Goal: Task Accomplishment & Management: Use online tool/utility

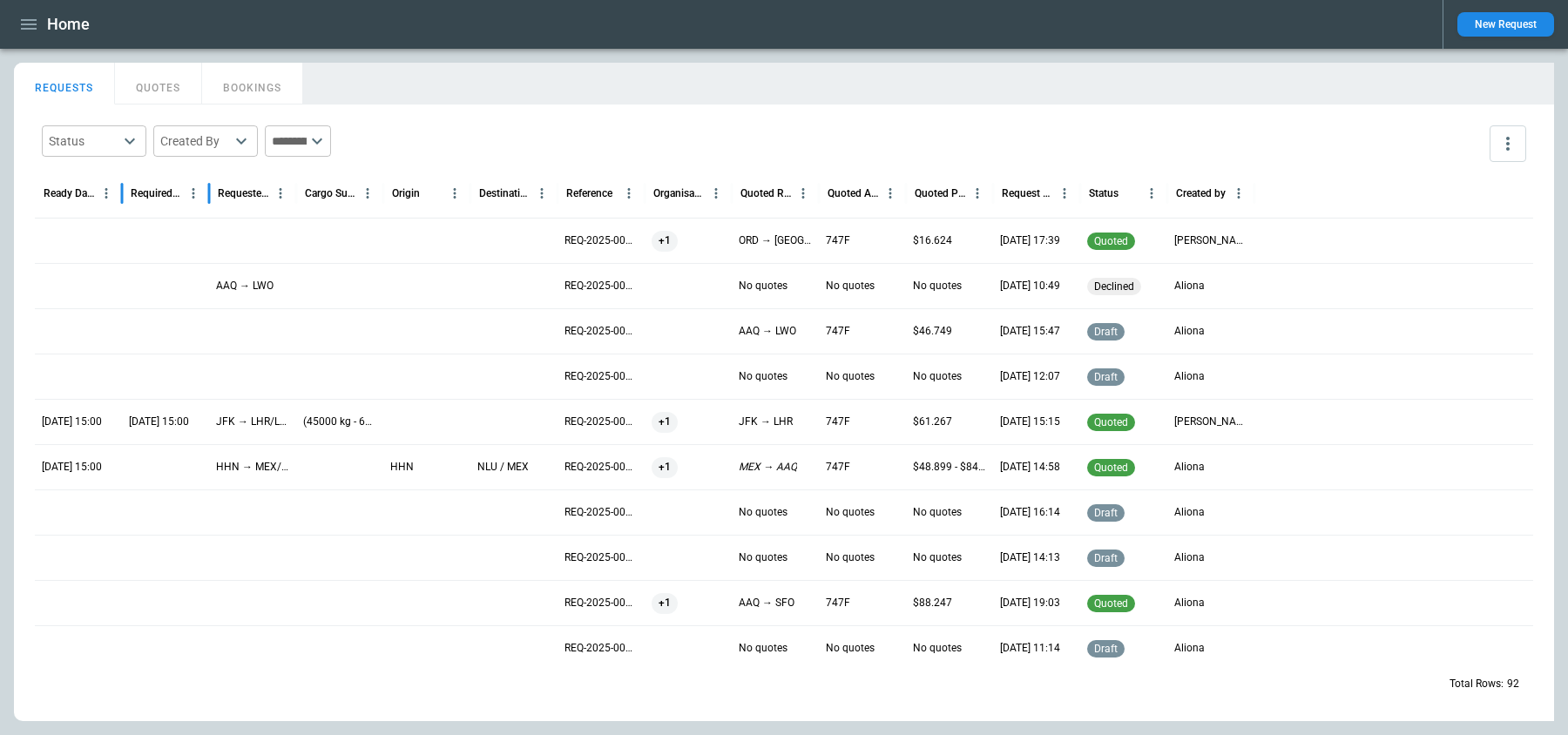
click at [133, 216] on div "Required Date & Time (UTC+03:00)" at bounding box center [165, 193] width 87 height 48
click at [127, 229] on div at bounding box center [165, 241] width 87 height 46
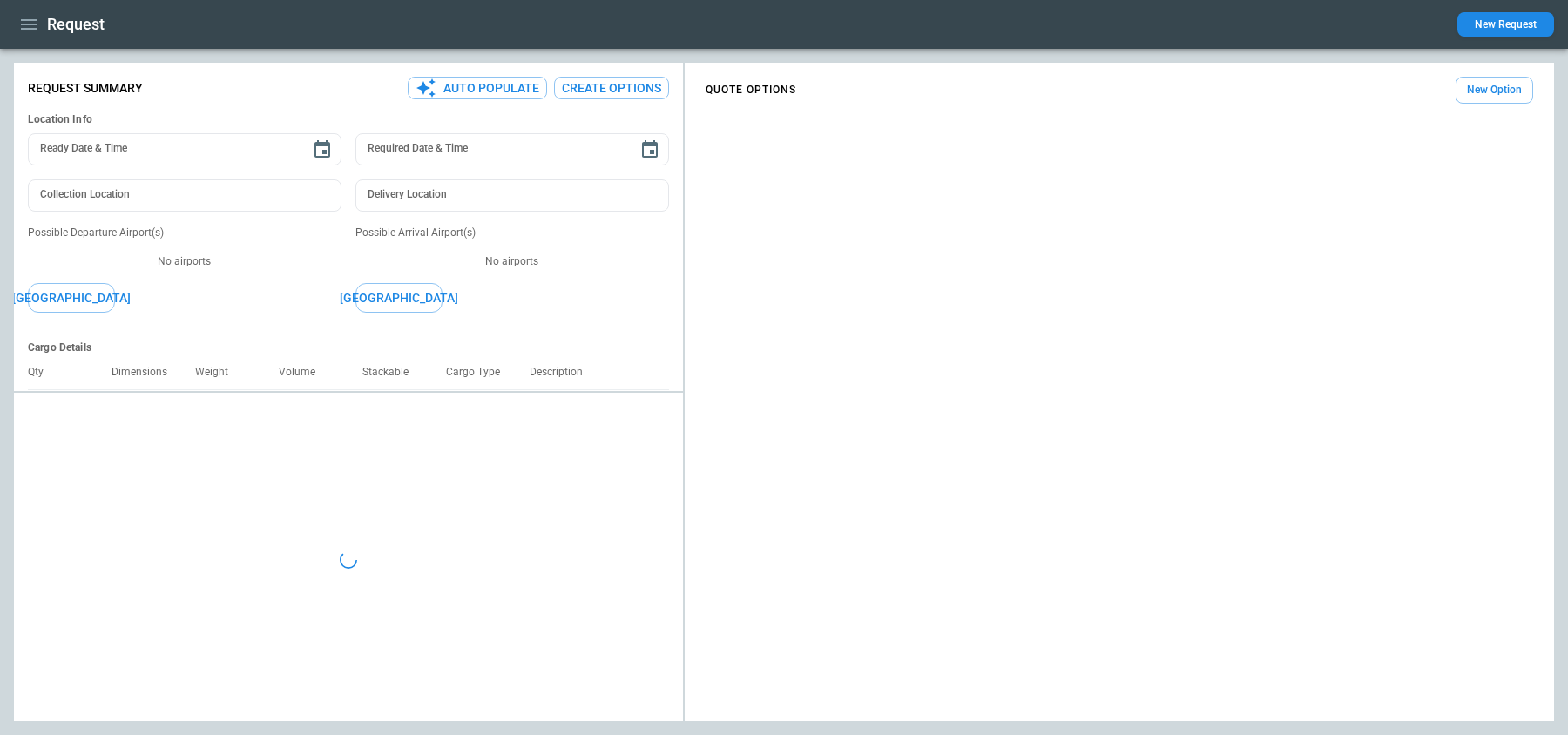
type textarea "*"
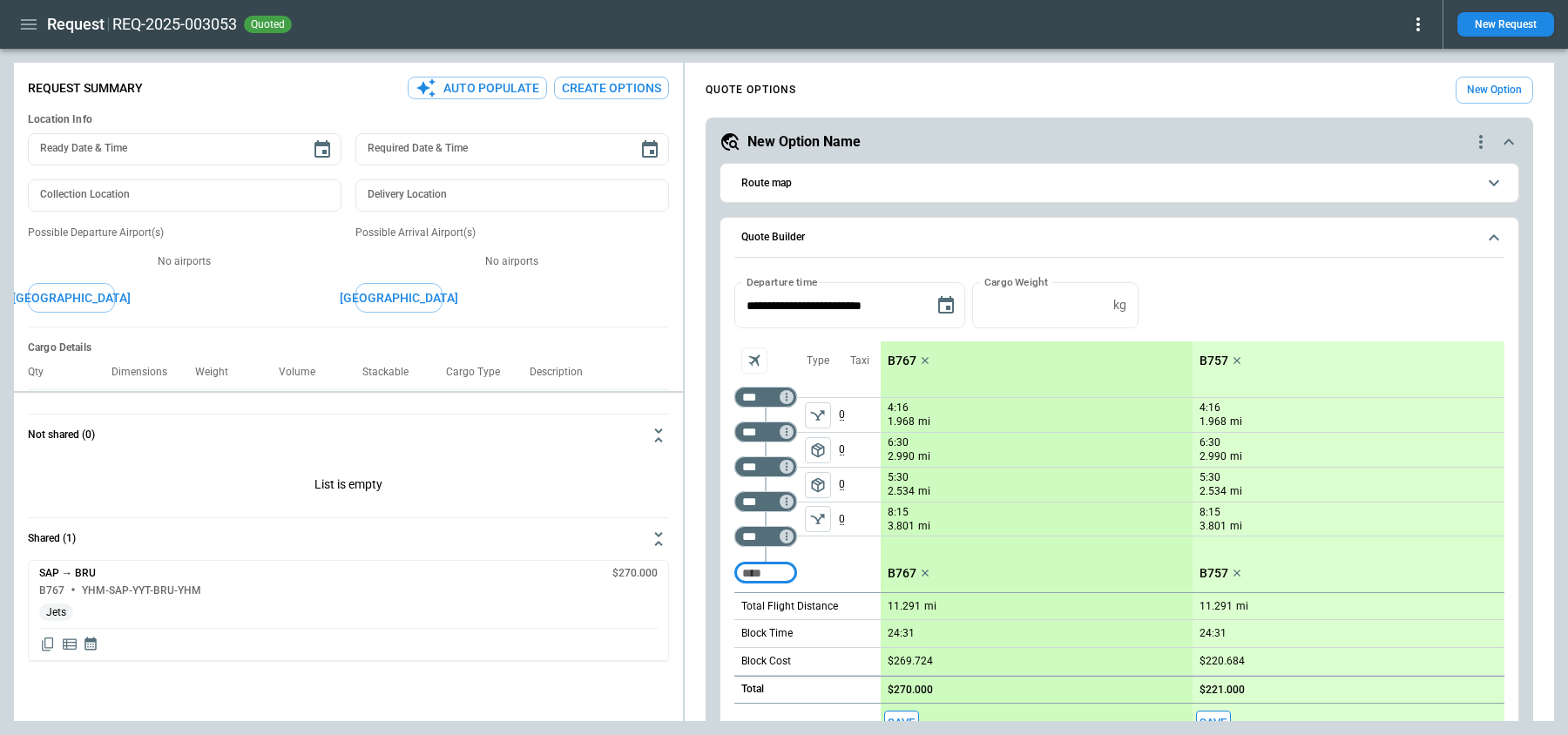
click at [29, 28] on icon "button" at bounding box center [29, 25] width 16 height 11
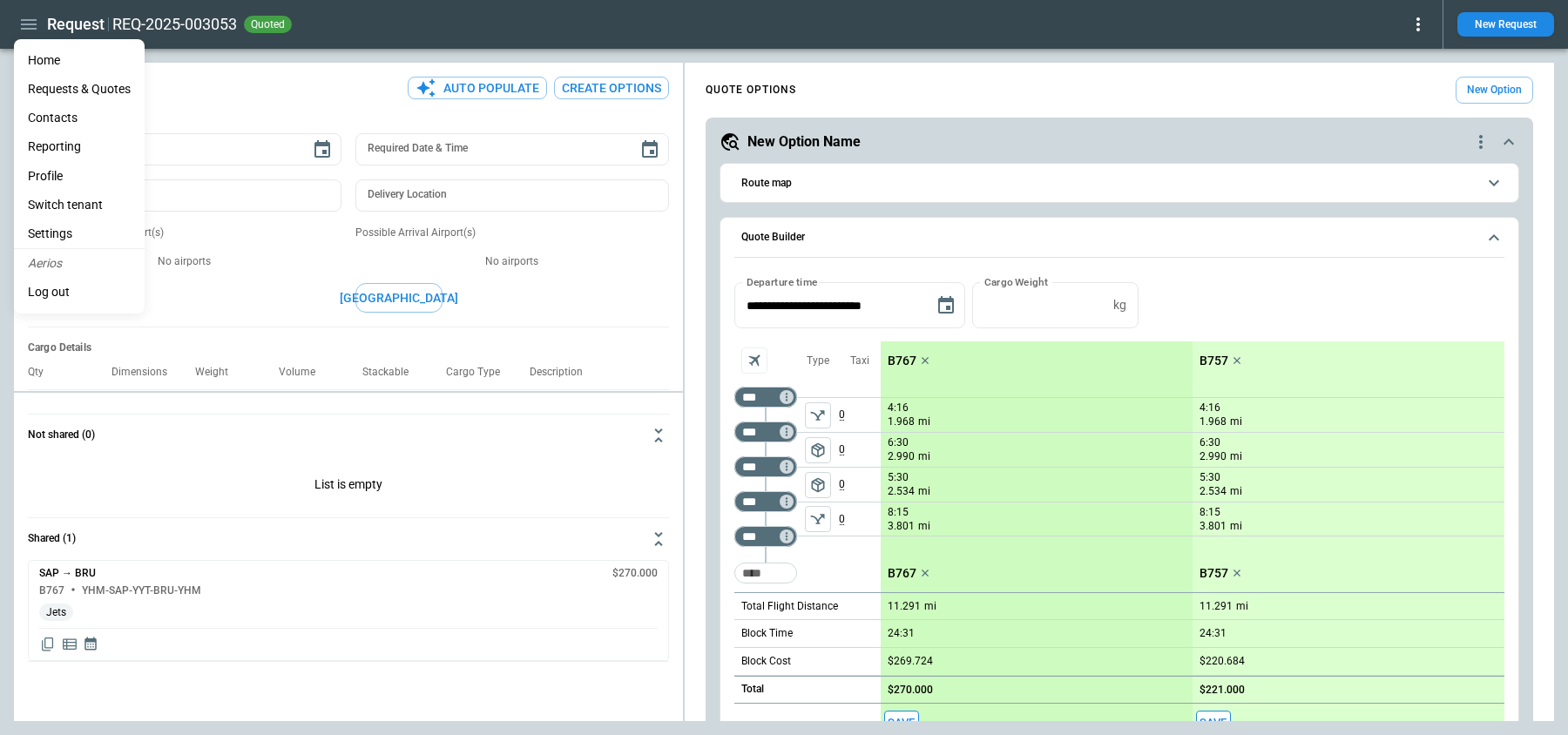
click at [58, 194] on li "Switch tenant" at bounding box center [79, 205] width 131 height 29
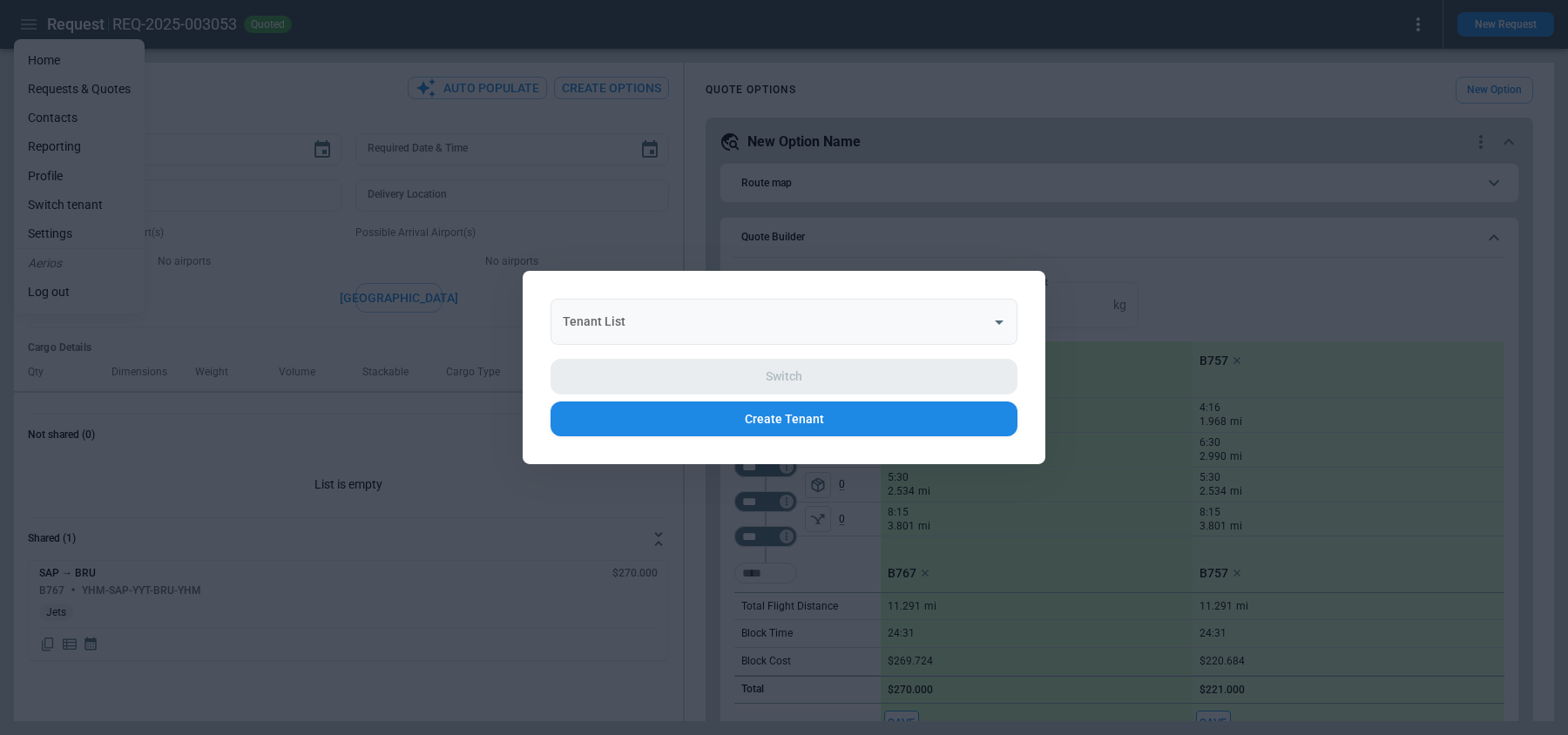
click at [821, 331] on input "Tenant List" at bounding box center [770, 322] width 425 height 31
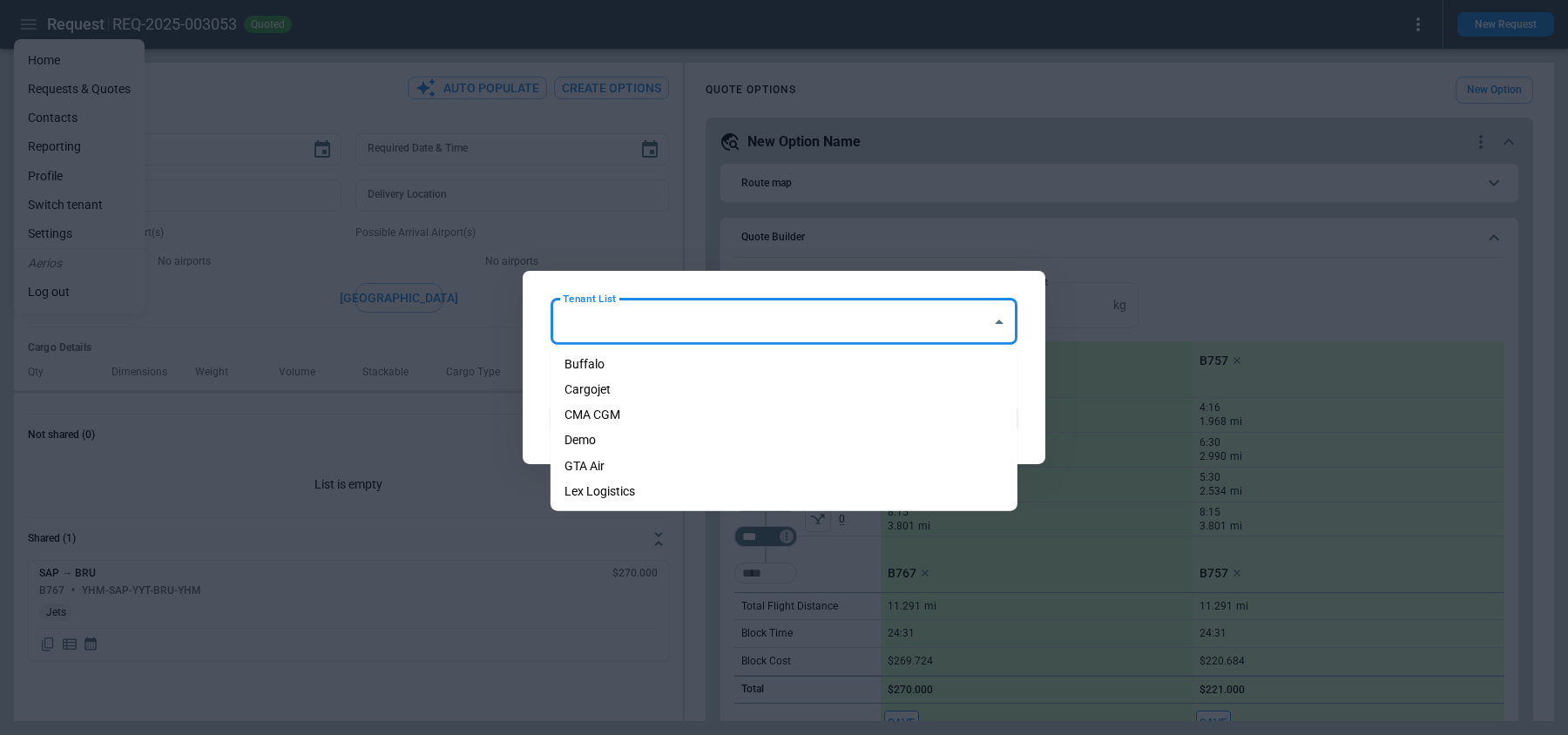
click at [780, 382] on li "Cargojet" at bounding box center [784, 389] width 467 height 25
type input "********"
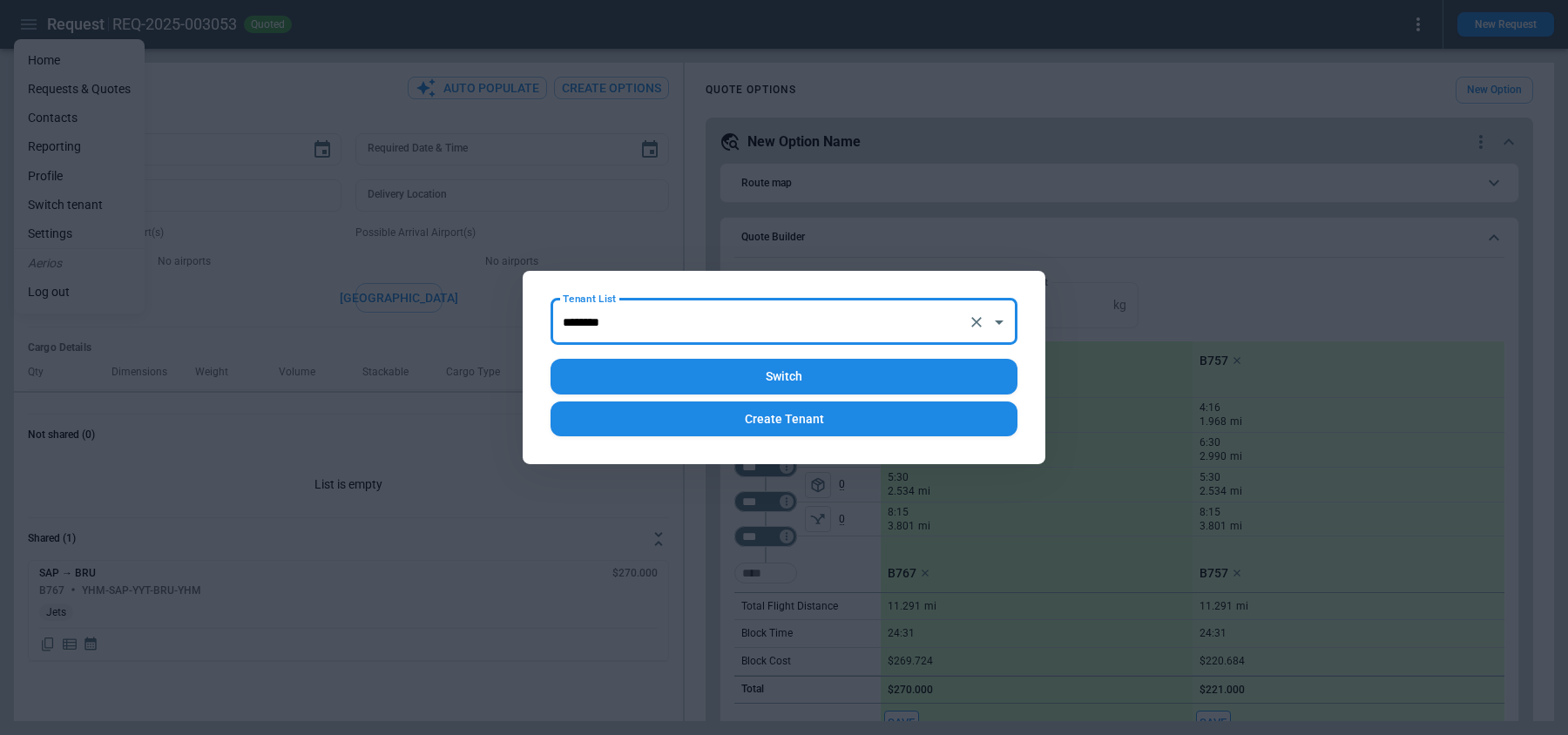
click at [819, 379] on button "Switch" at bounding box center [784, 376] width 467 height 36
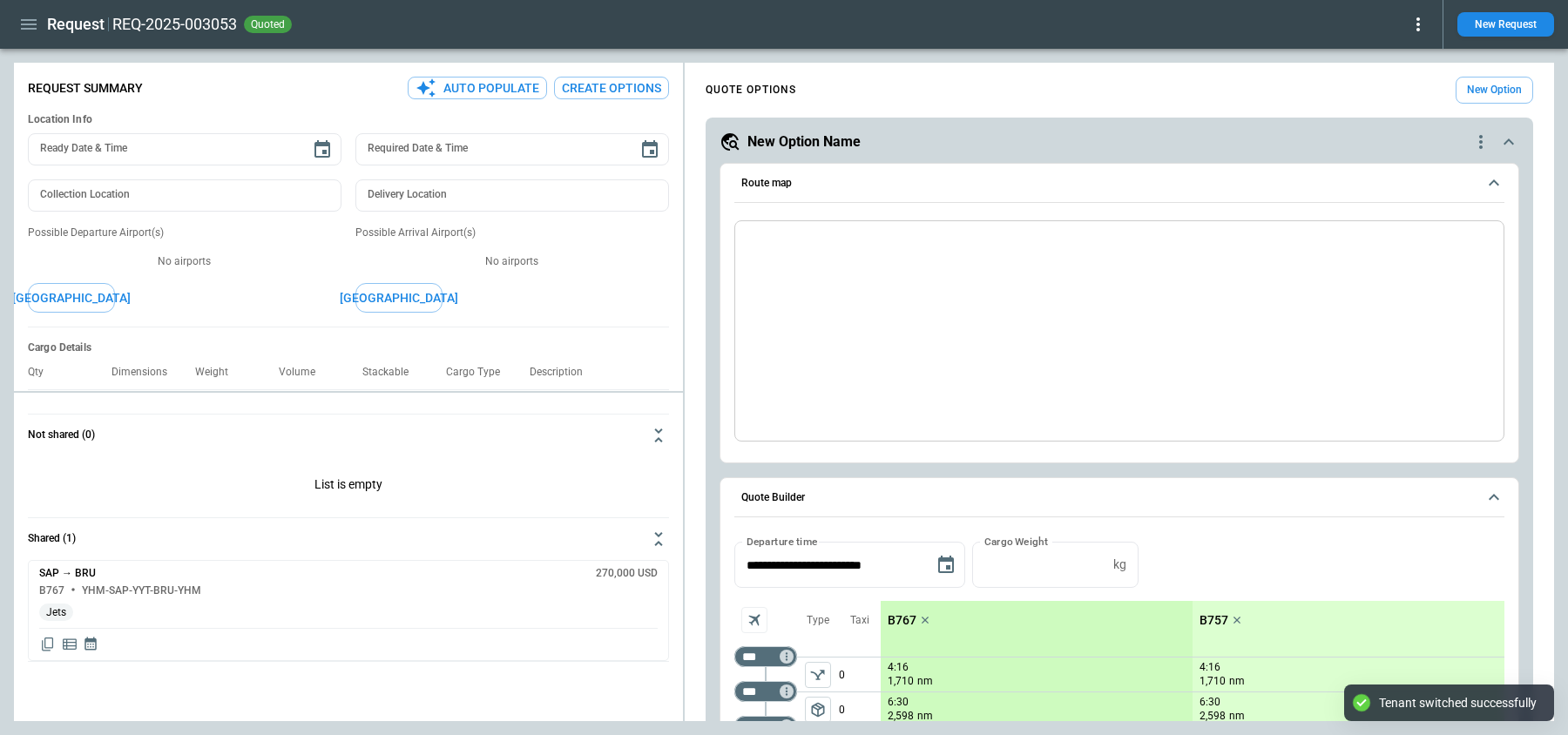
type textarea "*"
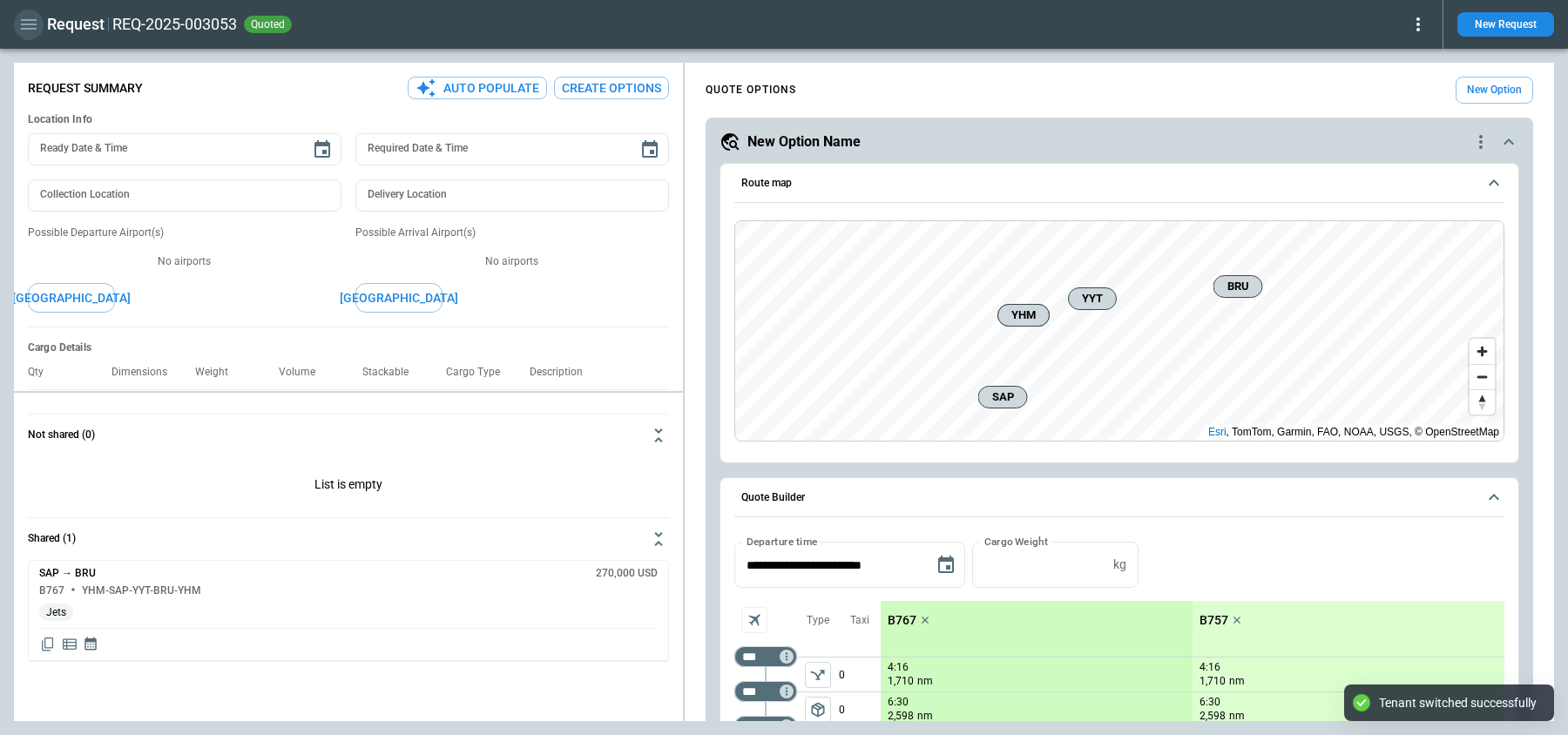
click at [25, 22] on icon "button" at bounding box center [29, 25] width 21 height 21
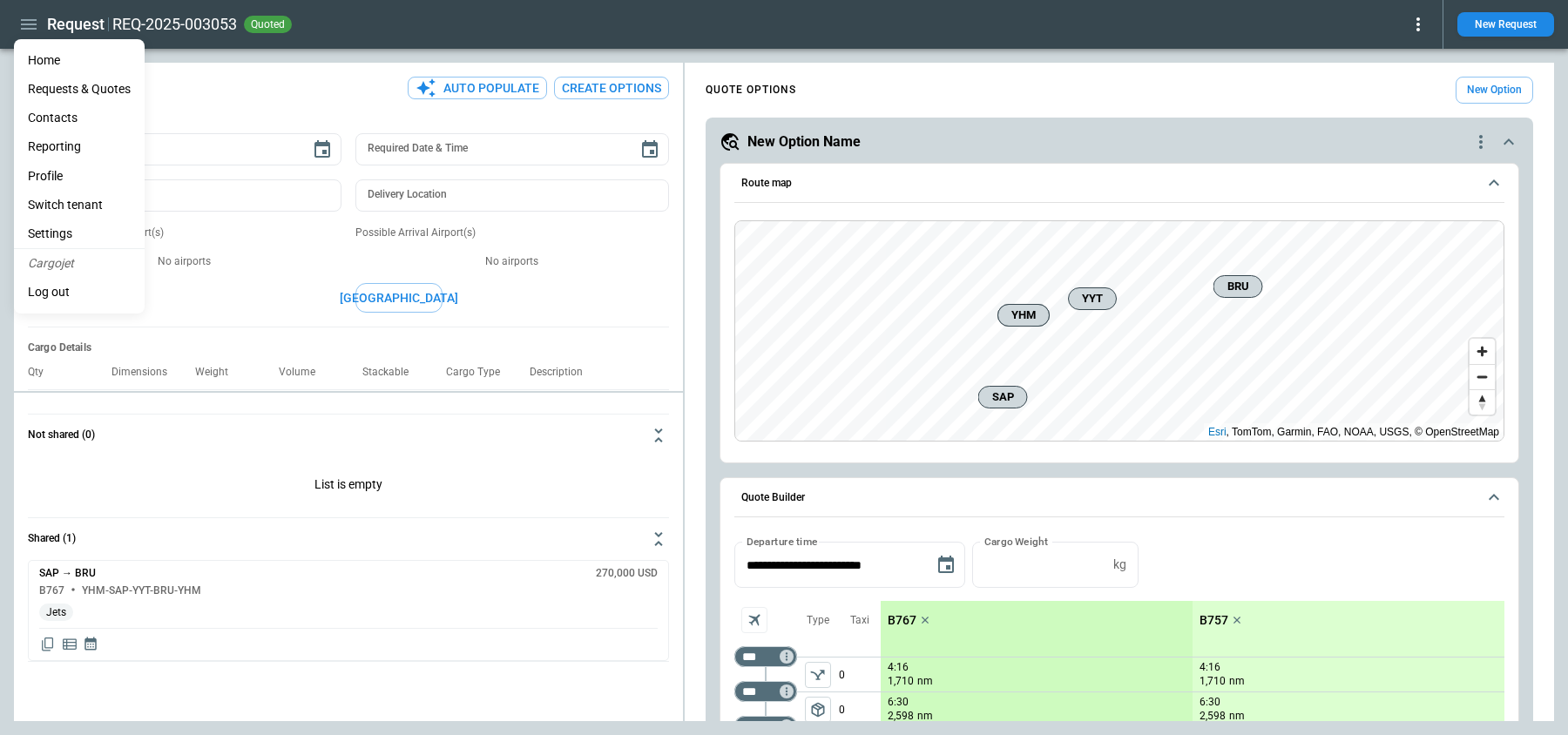
click at [39, 55] on li "Home" at bounding box center [79, 61] width 131 height 29
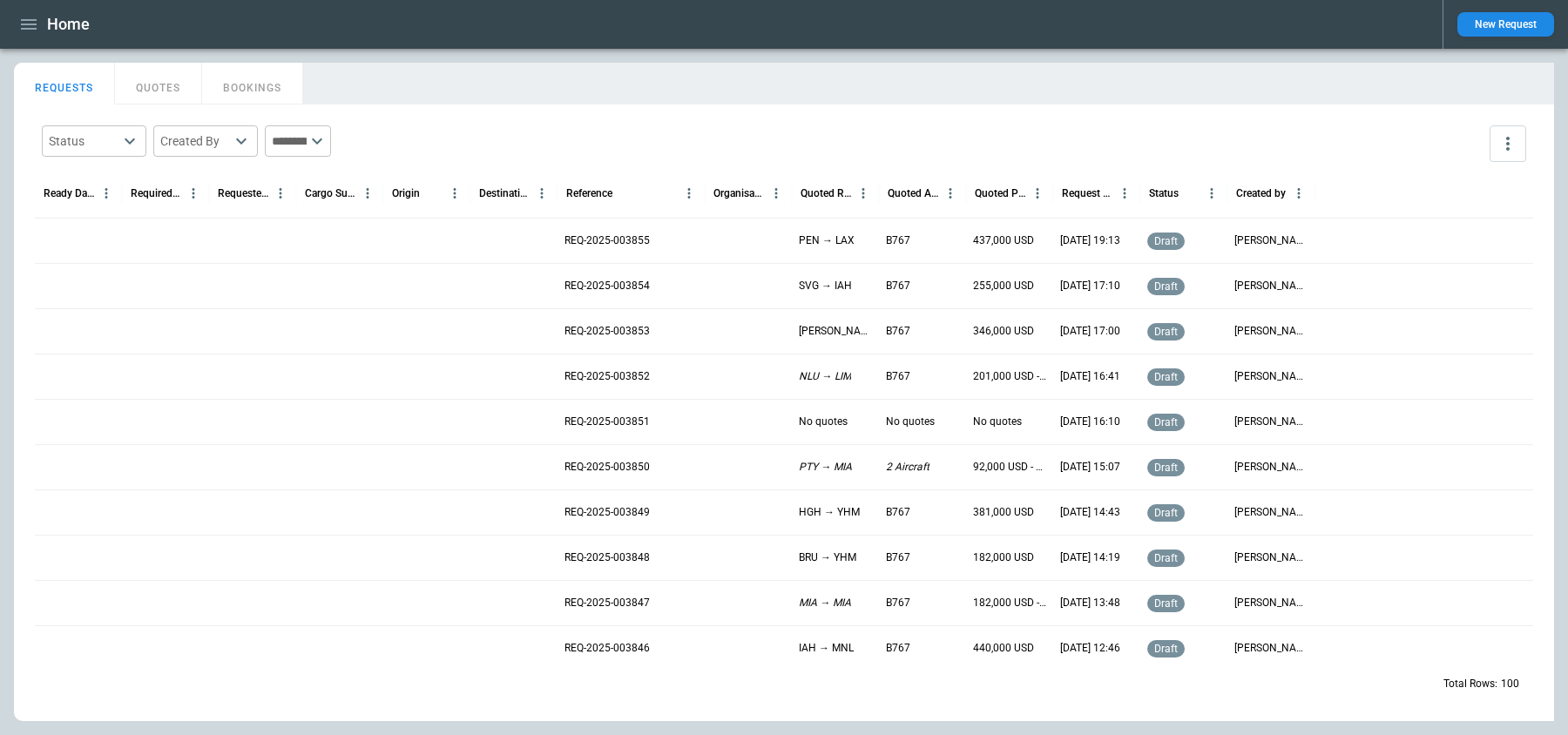
click at [402, 234] on div at bounding box center [427, 241] width 87 height 46
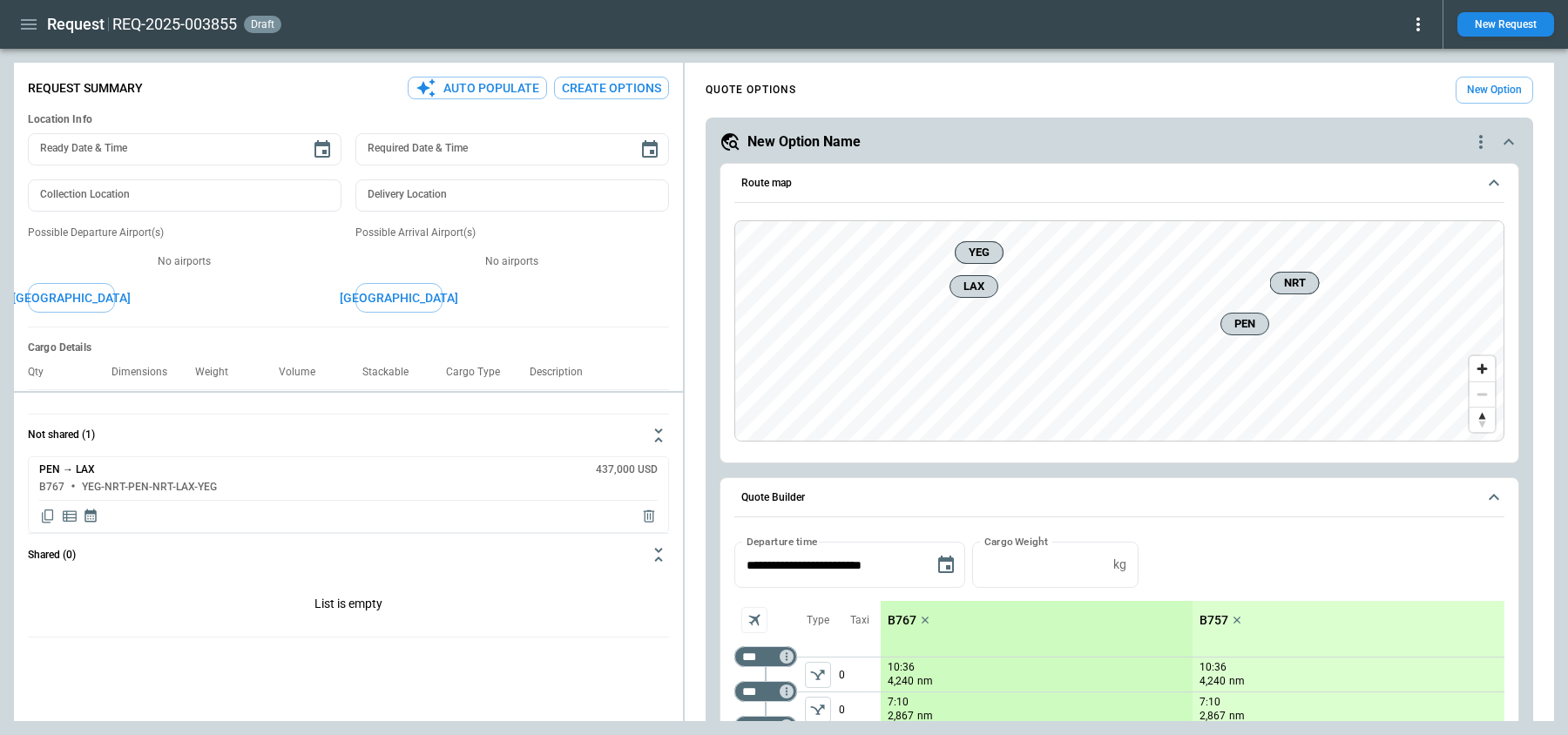
type textarea "*"
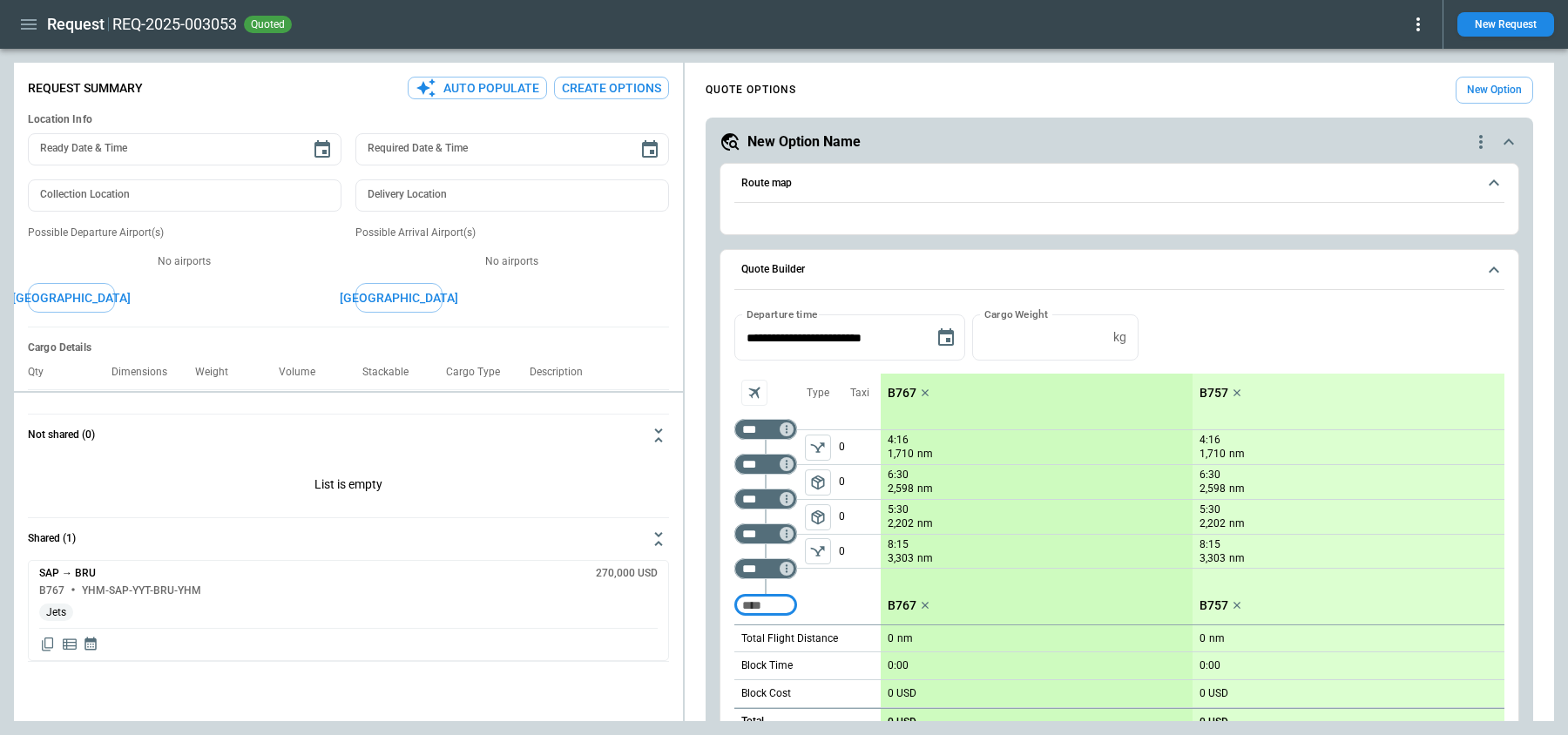
type textarea "*"
type input "**********"
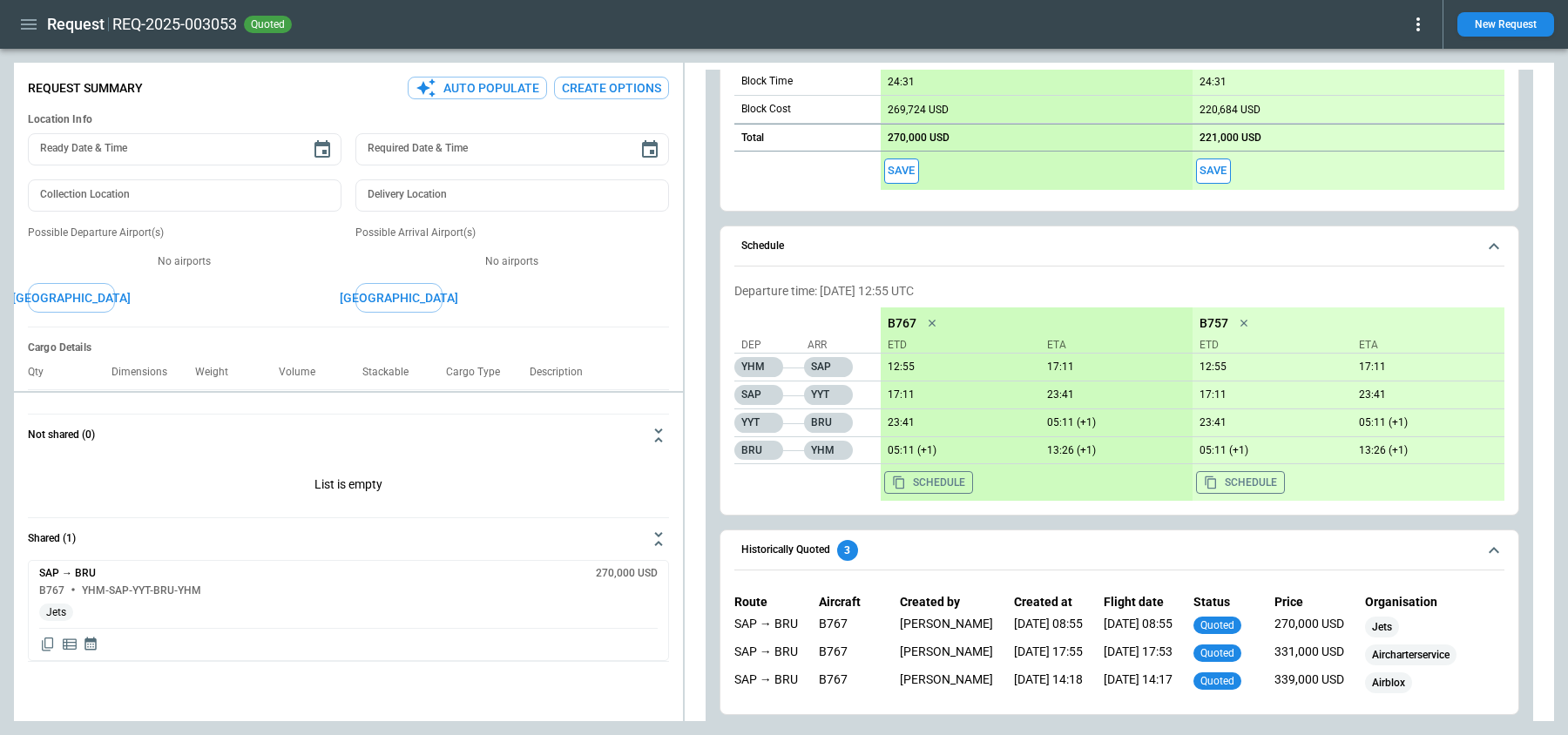
scroll to position [824, 0]
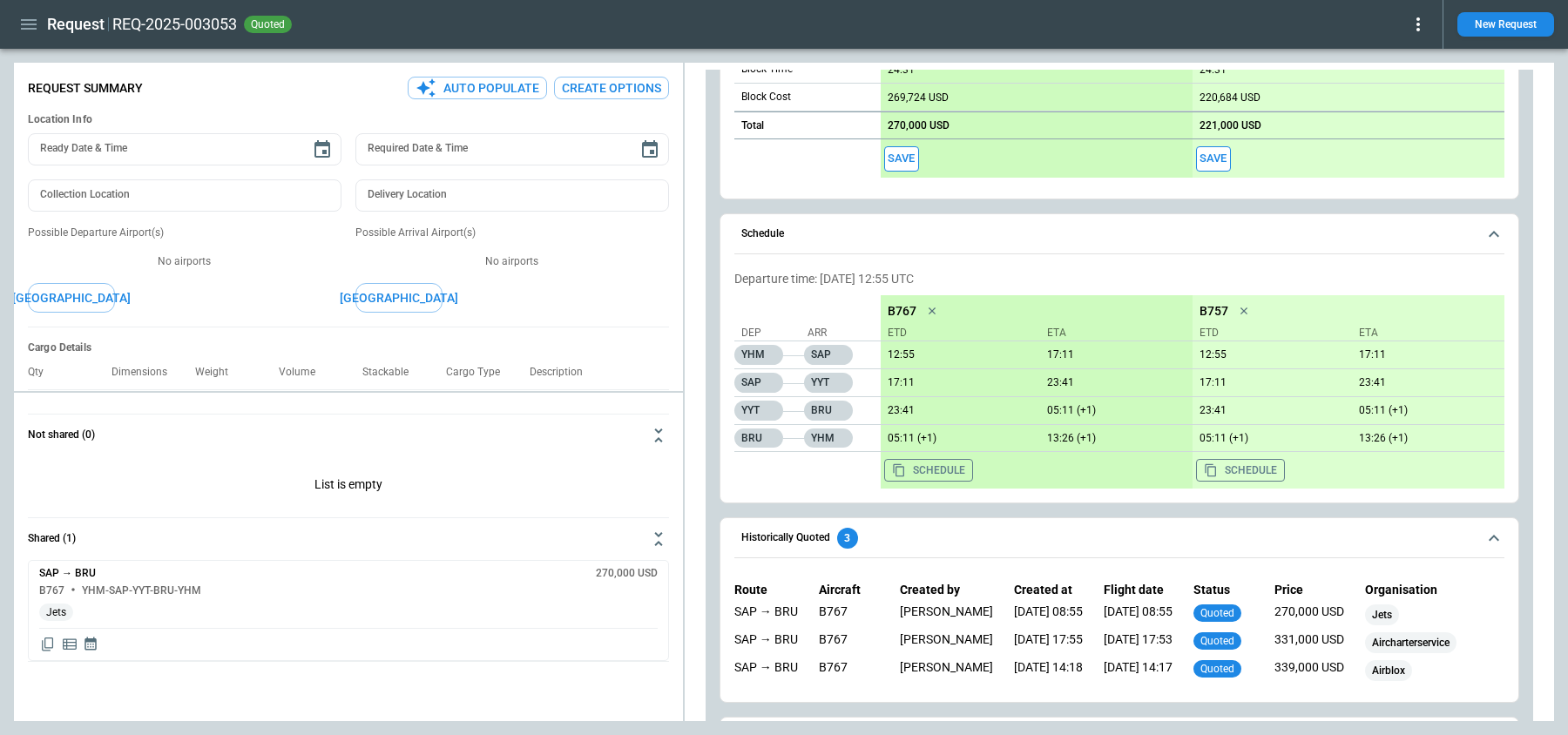
click at [33, 33] on icon "button" at bounding box center [29, 25] width 21 height 21
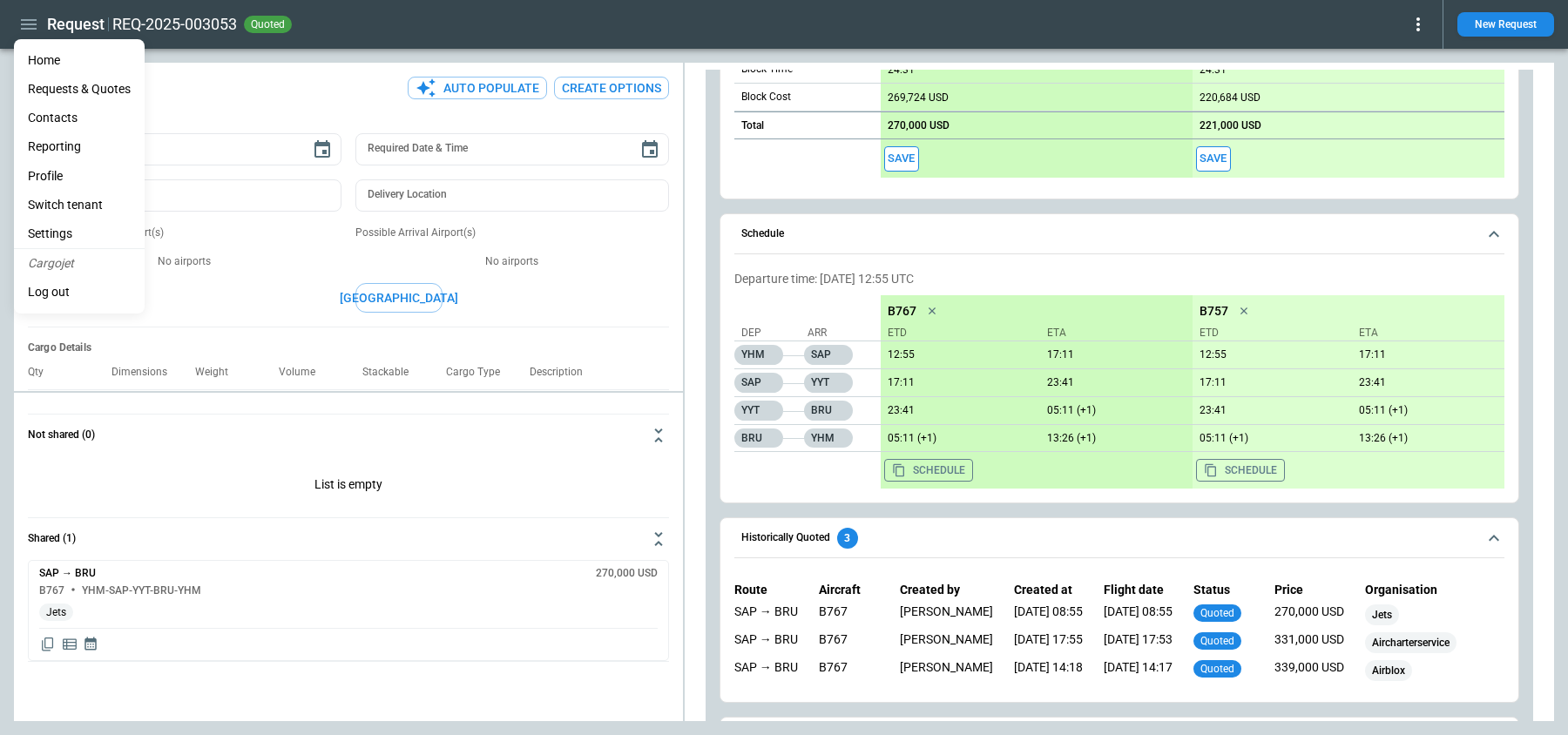
click at [43, 58] on li "Home" at bounding box center [79, 61] width 131 height 29
